Goal: Task Accomplishment & Management: Use online tool/utility

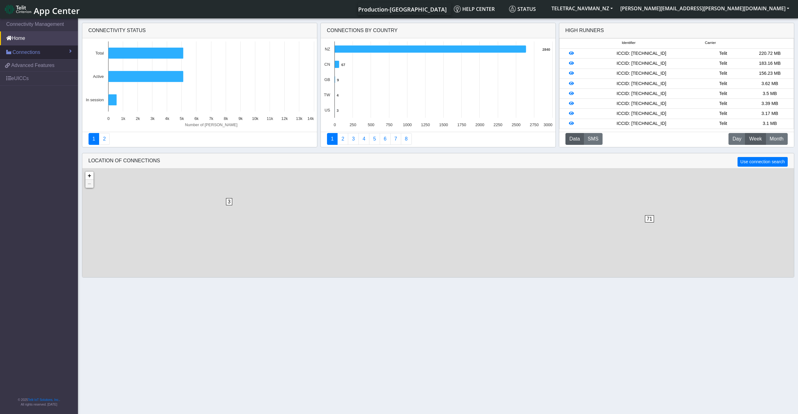
click at [41, 52] on link "Connections" at bounding box center [39, 53] width 78 height 14
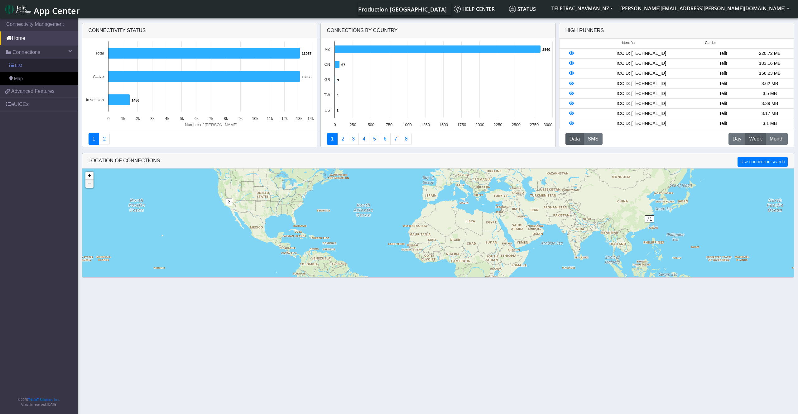
click at [47, 67] on link "List" at bounding box center [39, 65] width 78 height 13
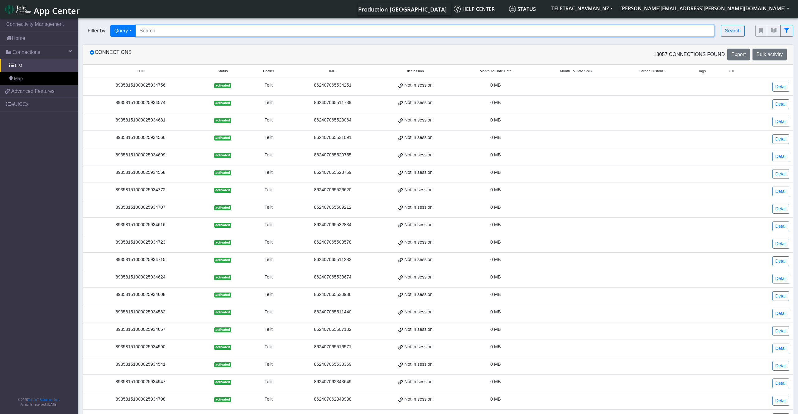
click at [191, 34] on input "Search..." at bounding box center [425, 31] width 579 height 12
paste input "89358151000030795366"
type input "89358151000030795366"
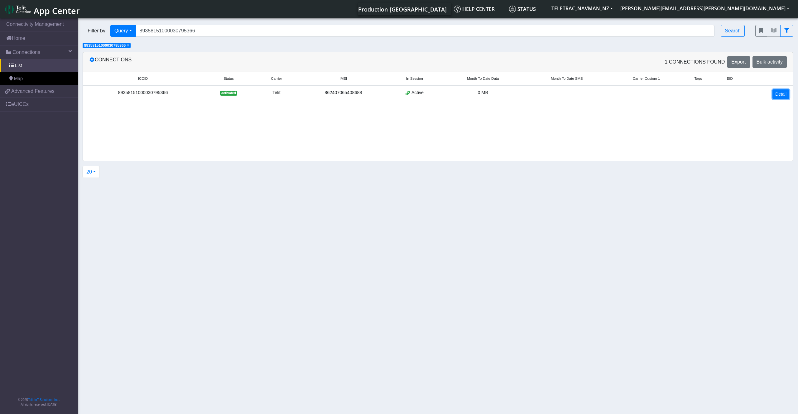
click at [780, 94] on link "Detail" at bounding box center [780, 94] width 17 height 10
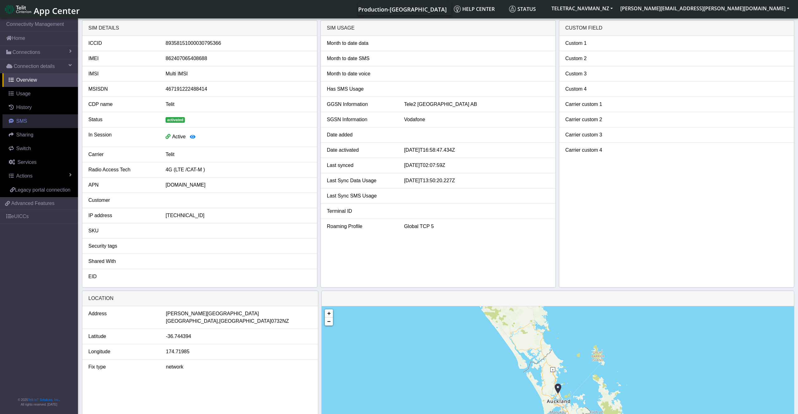
click at [33, 122] on link "SMS" at bounding box center [39, 121] width 75 height 14
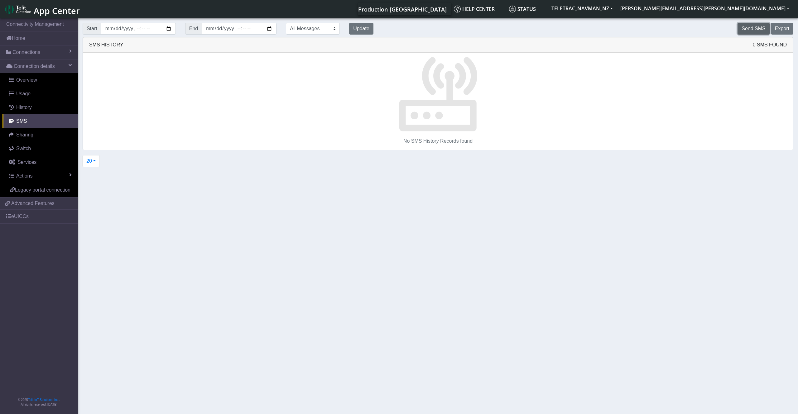
click at [764, 31] on button "Send SMS" at bounding box center [753, 29] width 32 height 12
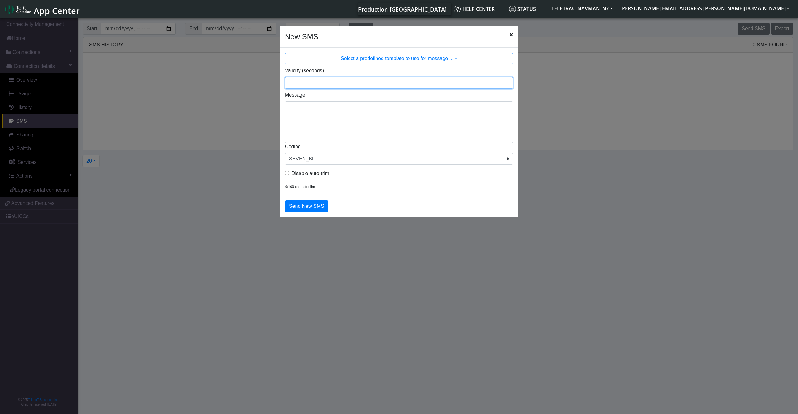
click at [337, 82] on input "Validity (seconds)" at bounding box center [399, 83] width 228 height 12
type input "3600"
type textarea "!R0"
click at [313, 209] on button "Send New SMS" at bounding box center [306, 206] width 43 height 12
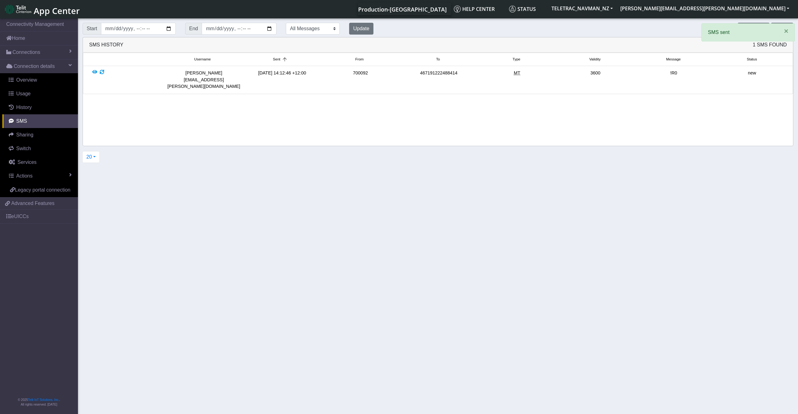
click at [360, 20] on div "Start End All Messages Mobile Originated Mobile Terminated Update" at bounding box center [228, 28] width 300 height 17
click at [360, 30] on button "Update" at bounding box center [361, 29] width 24 height 12
click at [361, 30] on button "Update" at bounding box center [361, 29] width 24 height 12
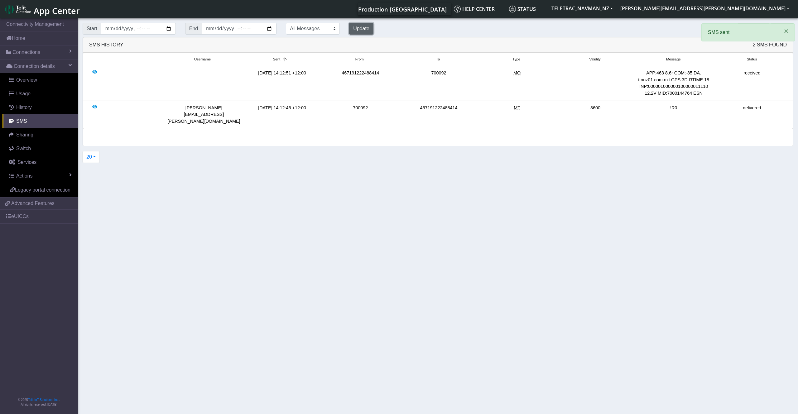
click at [361, 30] on button "Update" at bounding box center [361, 29] width 24 height 12
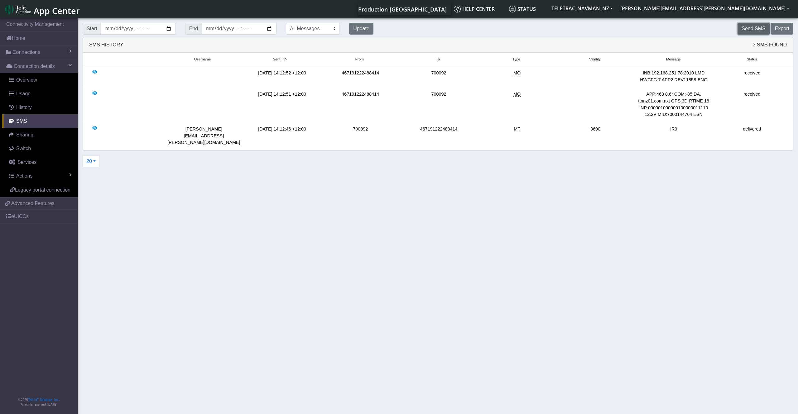
click at [740, 28] on button "Send SMS" at bounding box center [753, 29] width 32 height 12
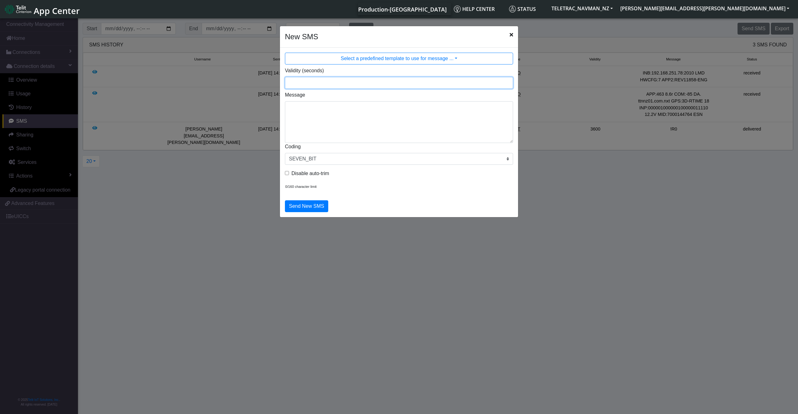
drag, startPoint x: 308, startPoint y: 78, endPoint x: 310, endPoint y: 82, distance: 4.6
click at [308, 79] on input "Validity (seconds)" at bounding box center [399, 83] width 228 height 12
type input "3600"
click at [315, 114] on textarea "Message" at bounding box center [399, 122] width 228 height 42
paste textarea "2319,0,"[TECHNICAL_ID]""
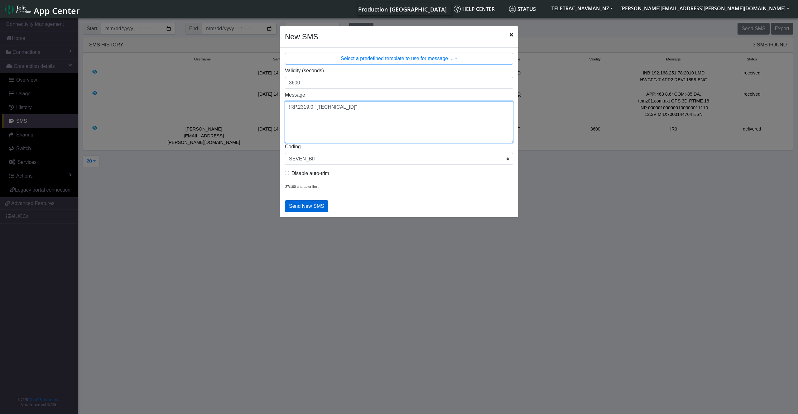
type textarea "!RP,2319,0,"[TECHNICAL_ID]""
click at [312, 206] on button "Send New SMS" at bounding box center [306, 206] width 43 height 12
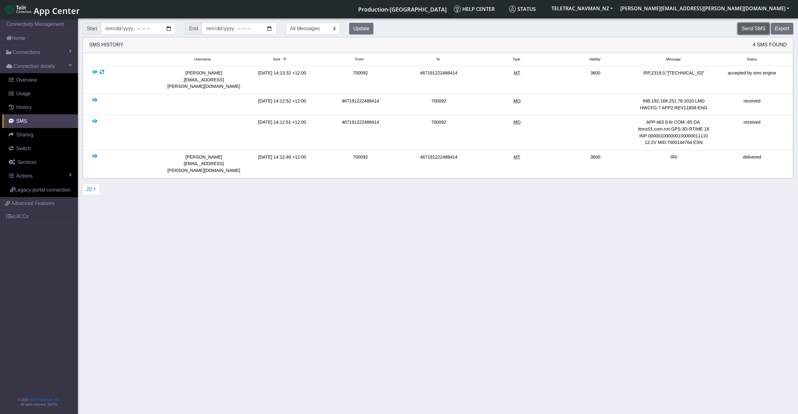
click at [752, 24] on button "Send SMS" at bounding box center [753, 29] width 32 height 12
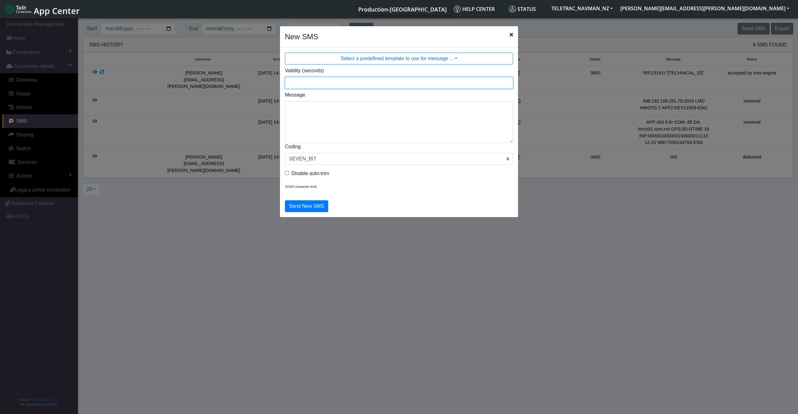
click at [319, 83] on input "Validity (seconds)" at bounding box center [399, 83] width 228 height 12
type input "3600"
paste textarea "2306,0,"PAP:ttnnz01.com.nxt""
type textarea "!RP,2306,0,"PAP:ttnnz01.com.nxt""
click at [308, 206] on button "Send New SMS" at bounding box center [306, 206] width 43 height 12
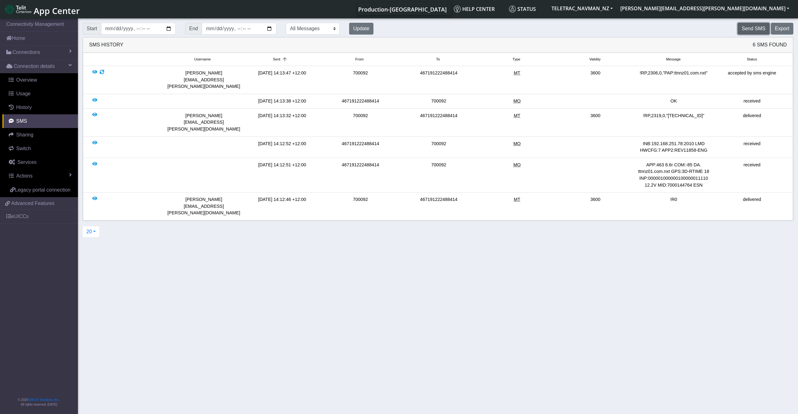
click at [760, 27] on button "Send SMS" at bounding box center [753, 29] width 32 height 12
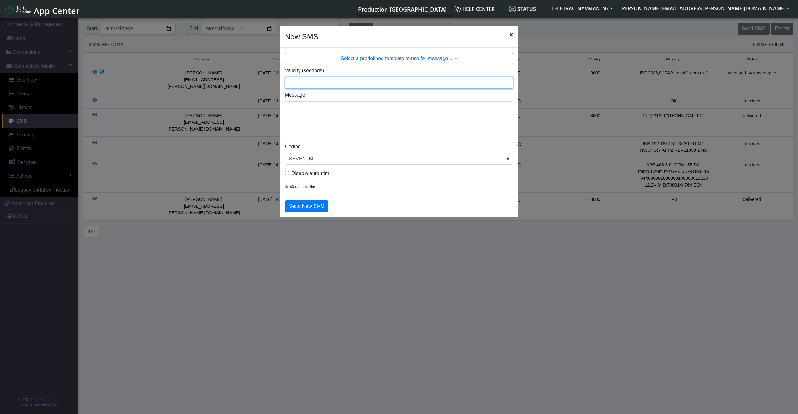
click at [353, 81] on input "Validity (seconds)" at bounding box center [399, 83] width 228 height 12
type input "3600"
click at [305, 106] on textarea "Message" at bounding box center [399, 122] width 228 height 42
paste textarea "769,0,2010"
type textarea "!RP,769,0,2010"
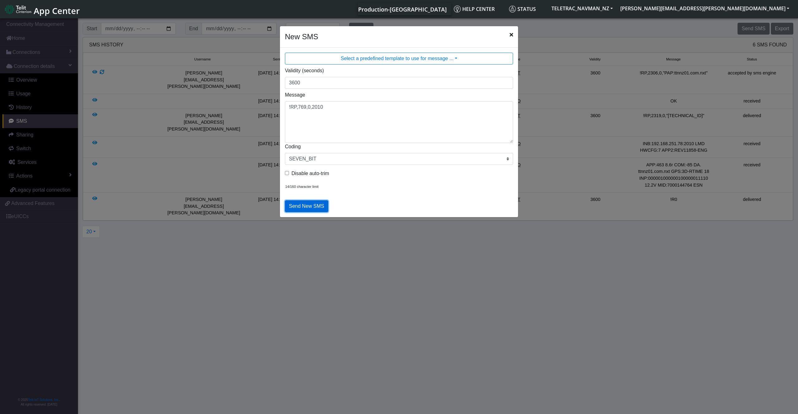
click at [302, 211] on button "Send New SMS" at bounding box center [306, 206] width 43 height 12
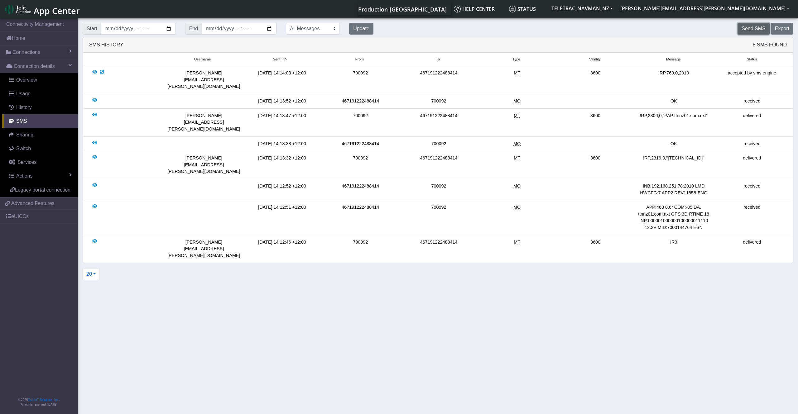
drag, startPoint x: 758, startPoint y: 30, endPoint x: 754, endPoint y: 30, distance: 3.4
click at [754, 30] on button "Send SMS" at bounding box center [753, 29] width 32 height 12
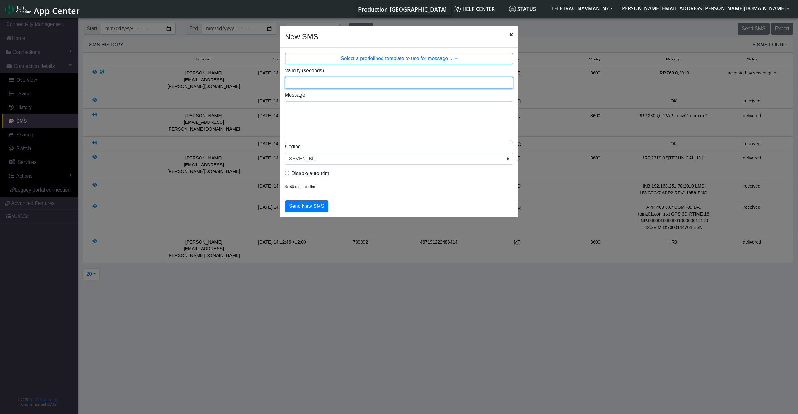
click at [326, 88] on input "Validity (seconds)" at bounding box center [399, 83] width 228 height 12
type input "3600"
click at [322, 107] on textarea "Message" at bounding box center [399, 122] width 228 height 42
paste textarea "2320,0,"[TECHNICAL_ID]""
type textarea "!RP,2320,0,"[TECHNICAL_ID]""
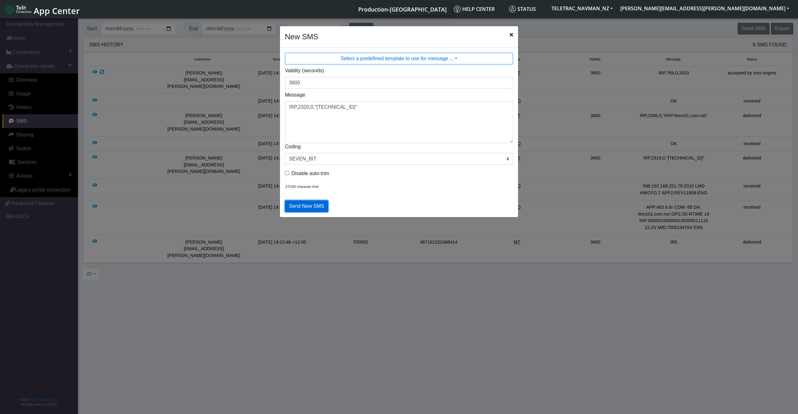
click at [304, 204] on button "Send New SMS" at bounding box center [306, 206] width 43 height 12
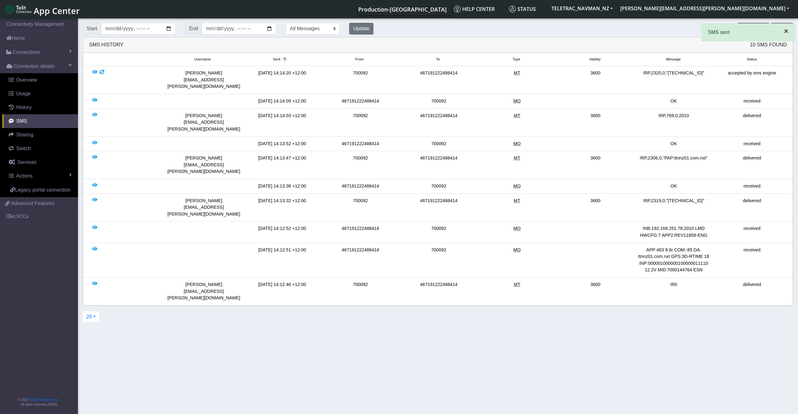
click at [781, 33] on button "×" at bounding box center [786, 31] width 17 height 15
click at [752, 27] on button "Send SMS" at bounding box center [753, 29] width 32 height 12
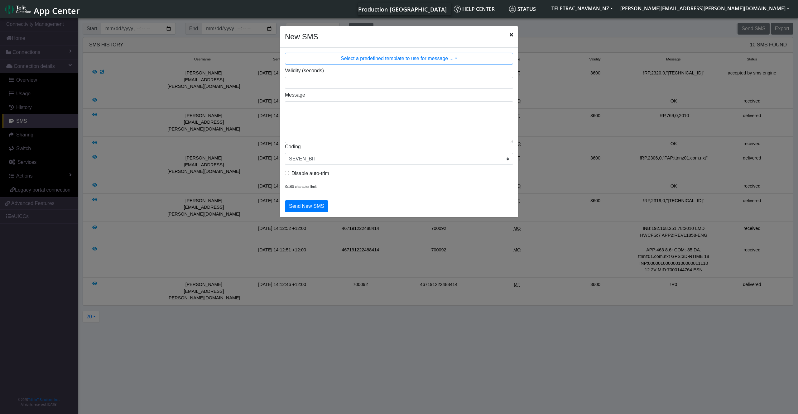
click at [310, 70] on label "Validity (seconds)" at bounding box center [304, 70] width 39 height 7
click at [310, 77] on input "Validity (seconds)" at bounding box center [399, 83] width 228 height 12
click at [309, 79] on input "Validity (seconds)" at bounding box center [399, 83] width 228 height 12
type input "3600"
click at [307, 117] on textarea "Message" at bounding box center [399, 122] width 228 height 42
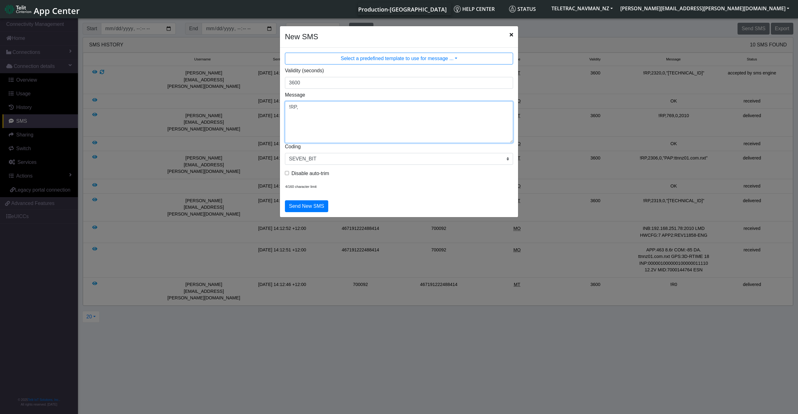
paste textarea "2325,0,"*""
type textarea "!RP,2325,0,"*""
click at [310, 203] on button "Send New SMS" at bounding box center [306, 206] width 43 height 12
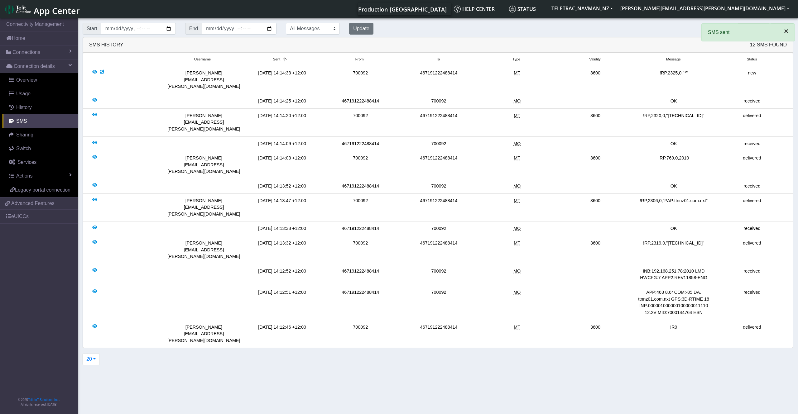
click at [785, 34] on span "×" at bounding box center [786, 31] width 4 height 8
click at [758, 22] on div "Start End All Messages Mobile Originated Mobile Terminated Update Send SMS Expo…" at bounding box center [438, 28] width 720 height 17
click at [756, 31] on button "Send SMS" at bounding box center [753, 29] width 32 height 12
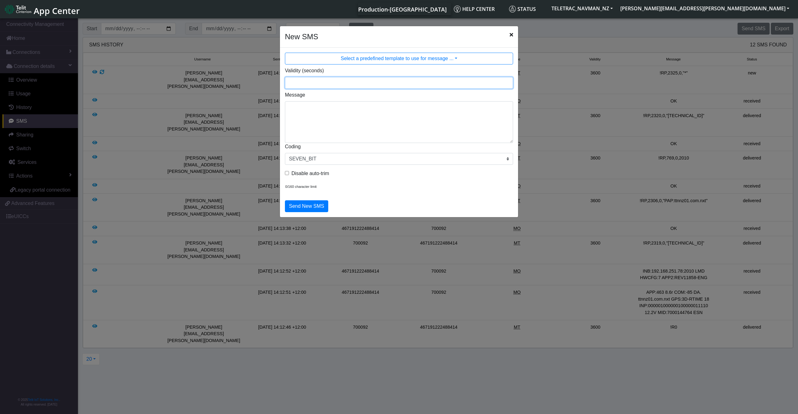
click at [357, 79] on input "Validity (seconds)" at bounding box center [399, 83] width 228 height 12
type input "3600"
drag, startPoint x: 400, startPoint y: 123, endPoint x: 396, endPoint y: 122, distance: 4.2
click at [396, 122] on textarea "Message" at bounding box center [399, 122] width 228 height 42
paste textarea "2326,0,"[TECHNICAL_ID]""
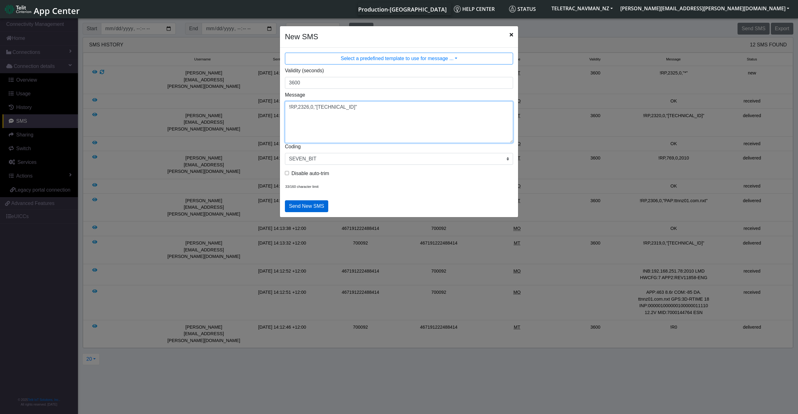
type textarea "!RP,2326,0,"[TECHNICAL_ID]""
click at [305, 205] on button "Send New SMS" at bounding box center [306, 206] width 43 height 12
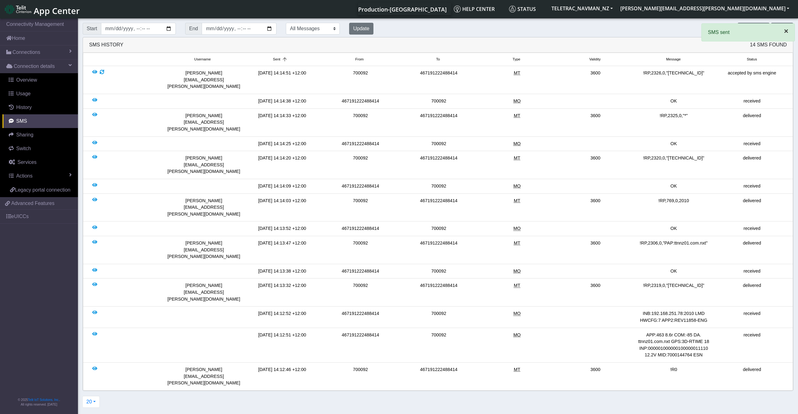
click at [786, 30] on span "×" at bounding box center [786, 31] width 4 height 8
click at [753, 32] on button "Send SMS" at bounding box center [753, 29] width 32 height 12
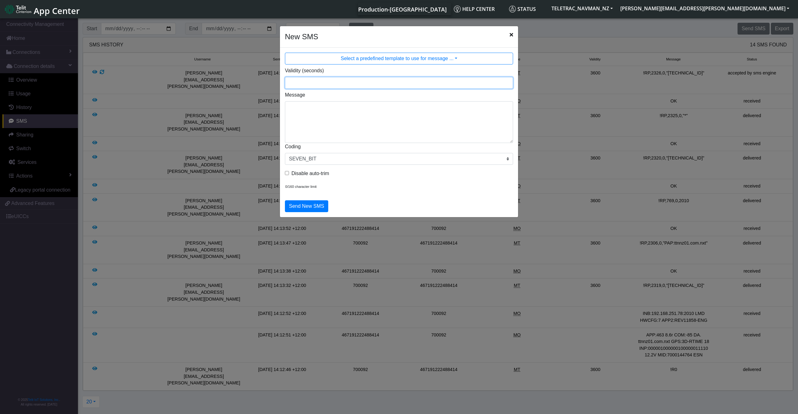
click at [319, 84] on input "Validity (seconds)" at bounding box center [399, 83] width 228 height 12
type input "3600"
click at [335, 110] on textarea "Message" at bounding box center [399, 122] width 228 height 42
type textarea "!R3,70"
click at [298, 208] on button "Send New SMS" at bounding box center [306, 206] width 43 height 12
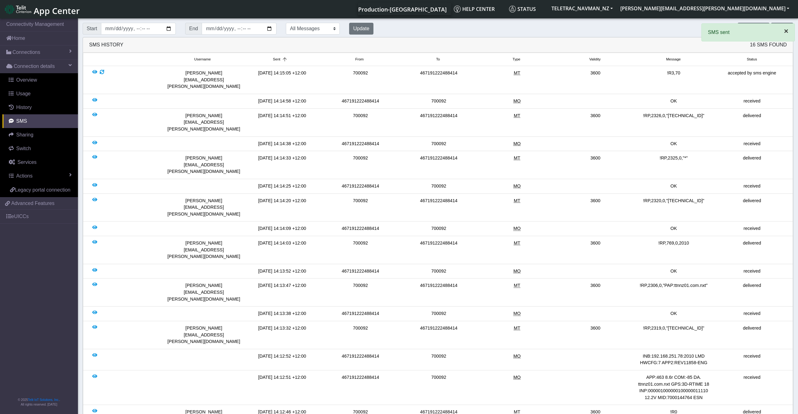
click at [785, 32] on span "×" at bounding box center [786, 31] width 4 height 8
click at [753, 26] on button "Send SMS" at bounding box center [753, 29] width 32 height 12
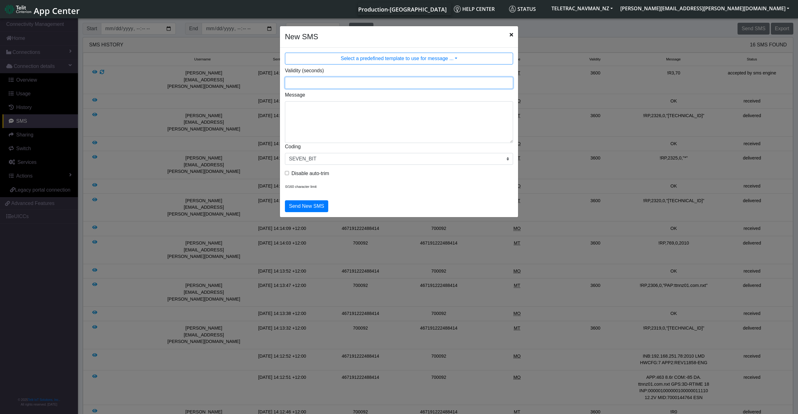
click at [319, 81] on input "Validity (seconds)" at bounding box center [399, 83] width 228 height 12
type input "3600"
click at [373, 110] on textarea "Message" at bounding box center [399, 122] width 228 height 42
type textarea "~"
type textarea "!R3,49,129"
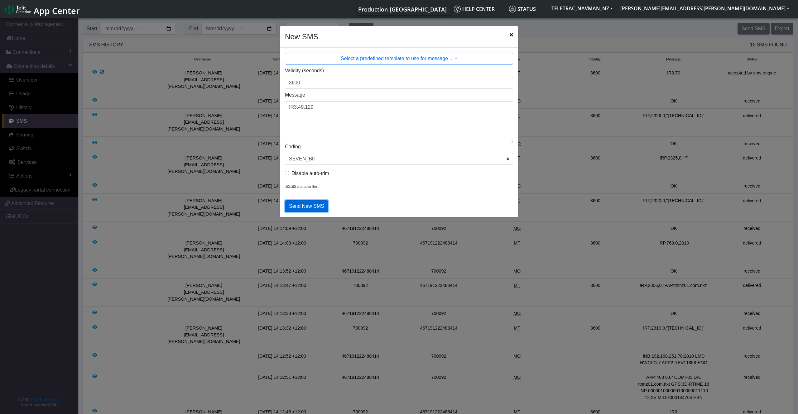
click at [314, 204] on button "Send New SMS" at bounding box center [306, 206] width 43 height 12
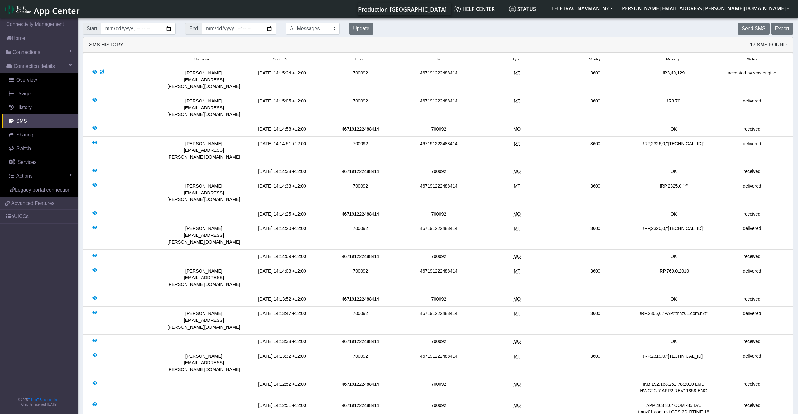
drag, startPoint x: 667, startPoint y: 318, endPoint x: 692, endPoint y: 320, distance: 25.0
click at [692, 402] on div "APP:463 8.6r COM:-85 DA. ttnnz01.com.nxt GPS:3D-RTIME 18 INP:000001000000100000…" at bounding box center [674, 415] width 78 height 27
copy div ":7000144764"
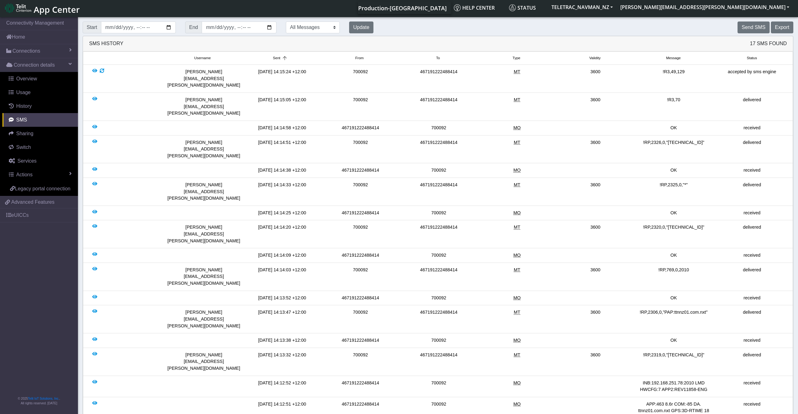
scroll to position [2, 0]
